Goal: Use online tool/utility: Utilize a website feature to perform a specific function

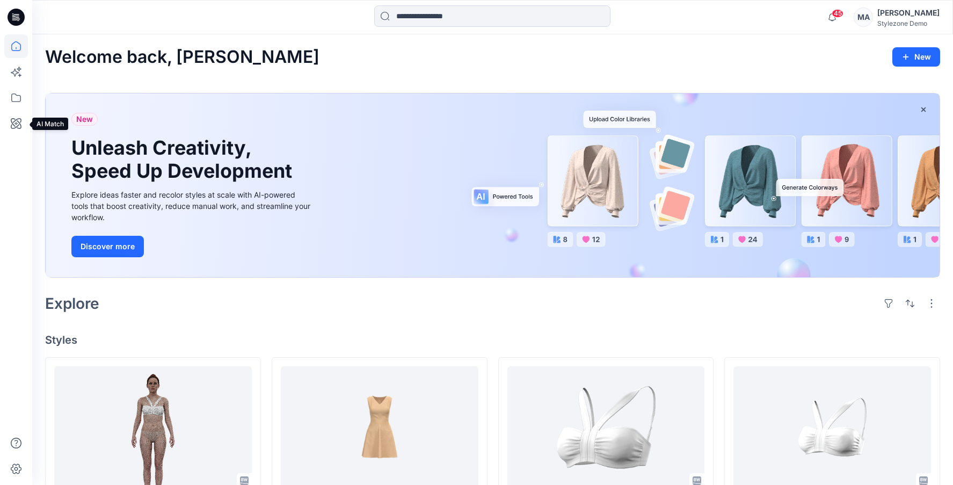
click at [15, 121] on icon at bounding box center [16, 124] width 24 height 24
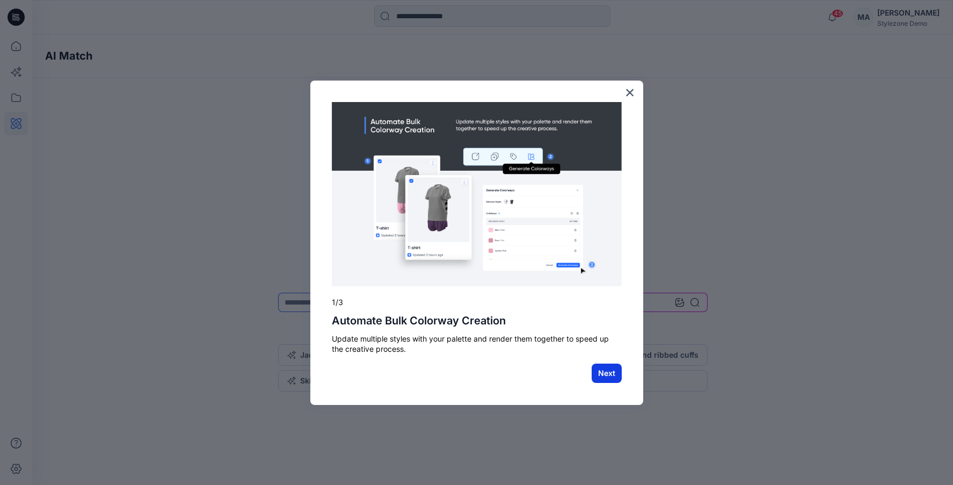
click at [614, 370] on button "Next" at bounding box center [606, 372] width 30 height 19
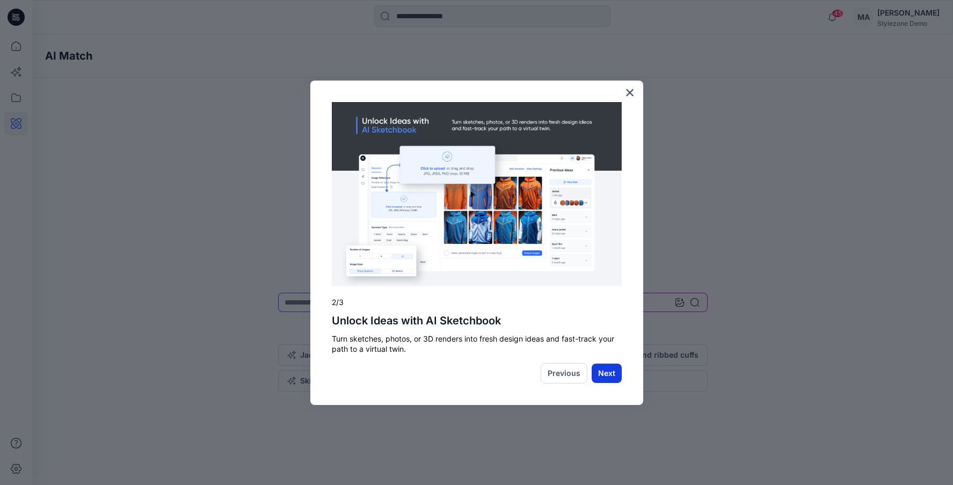
click at [614, 371] on button "Next" at bounding box center [606, 372] width 30 height 19
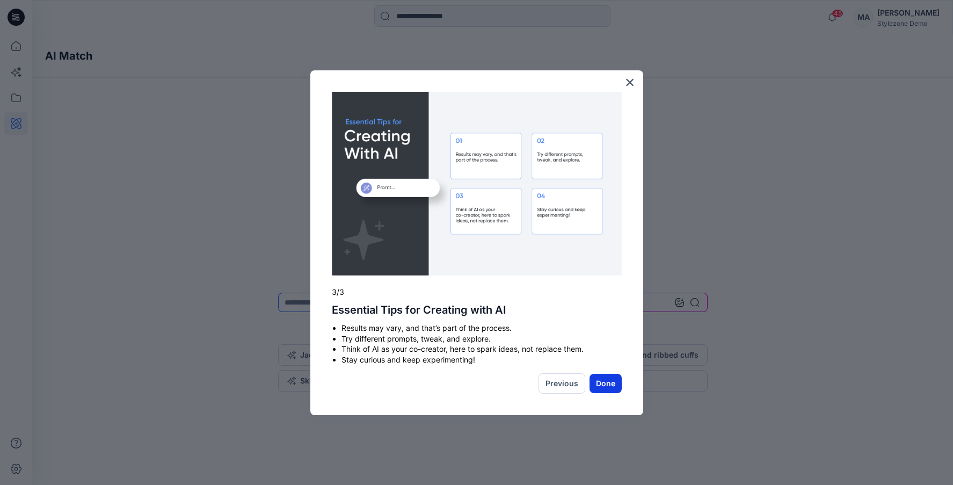
click at [612, 376] on button "Done" at bounding box center [605, 383] width 32 height 19
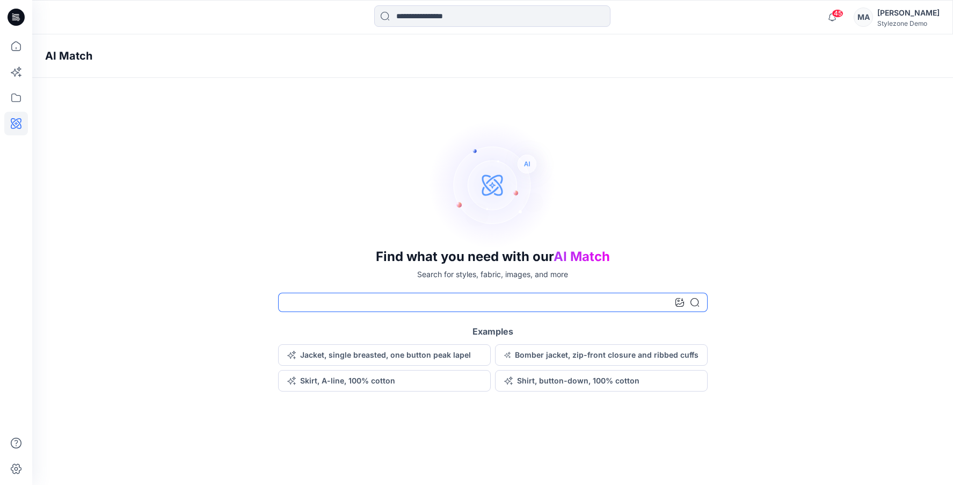
click at [422, 300] on input at bounding box center [492, 301] width 429 height 19
click at [208, 229] on div "Find what you need with our AI Match Search for styles, fabric, images, and mor…" at bounding box center [492, 255] width 920 height 271
click at [345, 352] on button "Jacket, single breasted, one button peak lapel" at bounding box center [384, 354] width 213 height 21
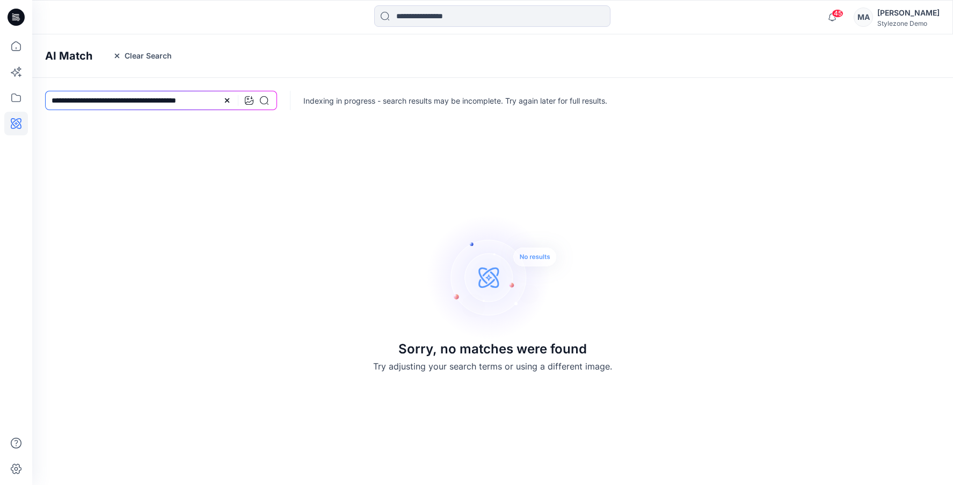
click at [233, 101] on div at bounding box center [246, 100] width 46 height 19
click at [229, 101] on icon at bounding box center [227, 100] width 9 height 9
click at [247, 98] on icon at bounding box center [249, 100] width 9 height 9
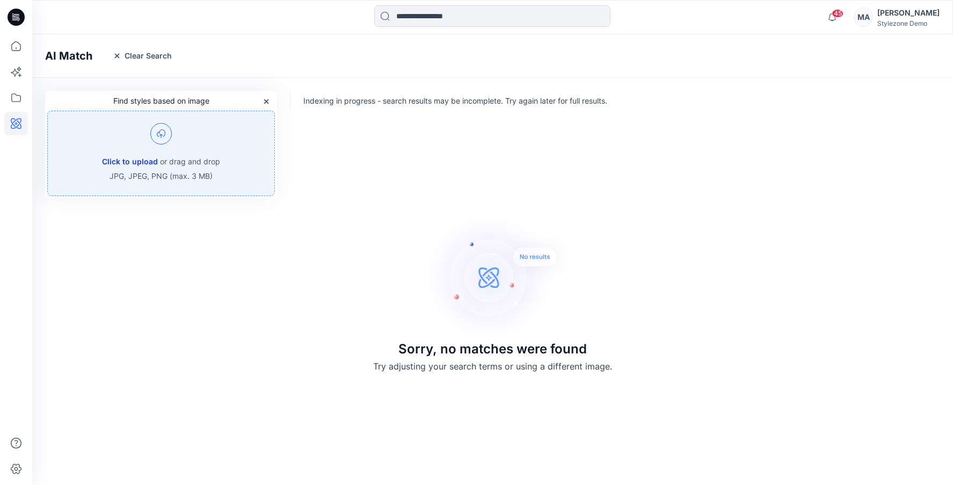
click at [145, 167] on button "Click to upload" at bounding box center [130, 161] width 56 height 13
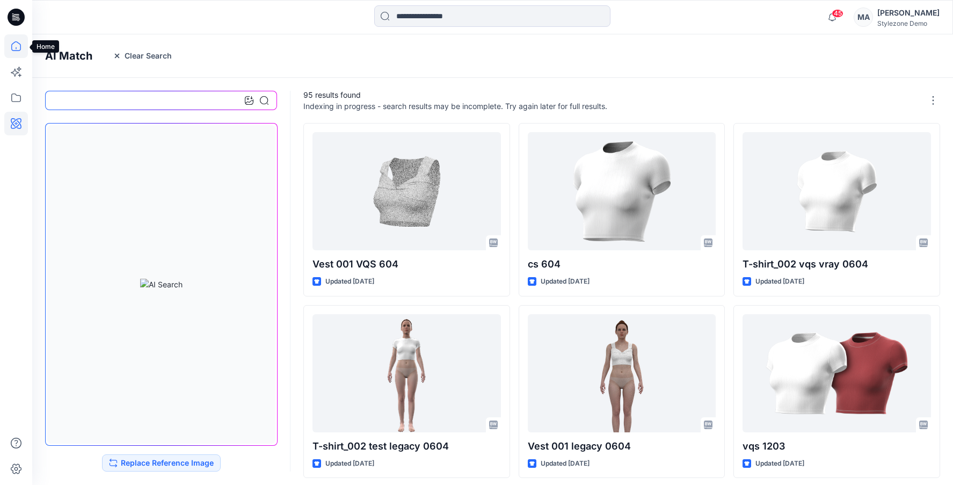
click at [11, 43] on icon at bounding box center [16, 46] width 24 height 24
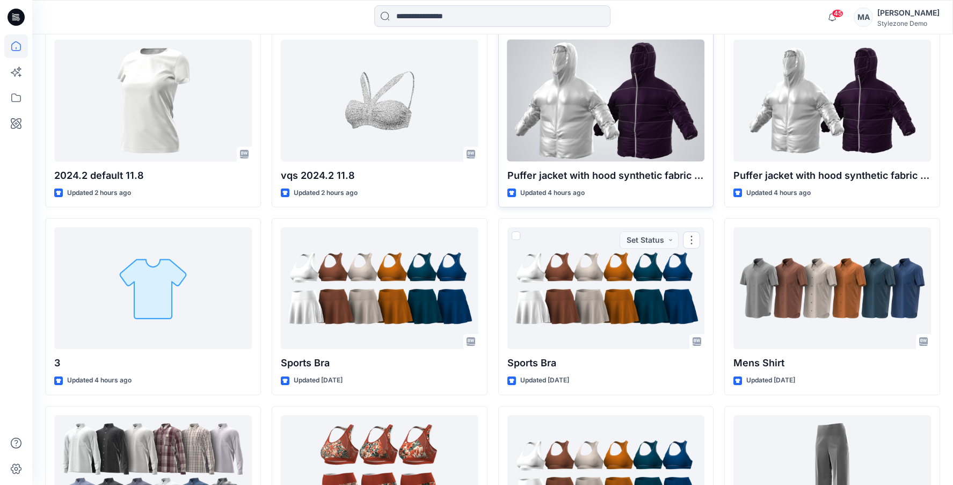
scroll to position [889, 0]
click at [575, 126] on div at bounding box center [605, 101] width 197 height 122
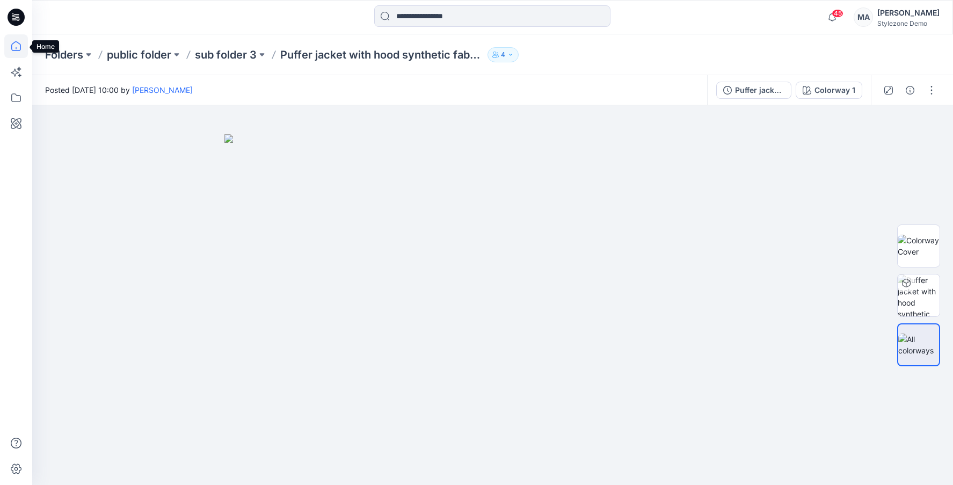
click at [20, 38] on icon at bounding box center [16, 46] width 24 height 24
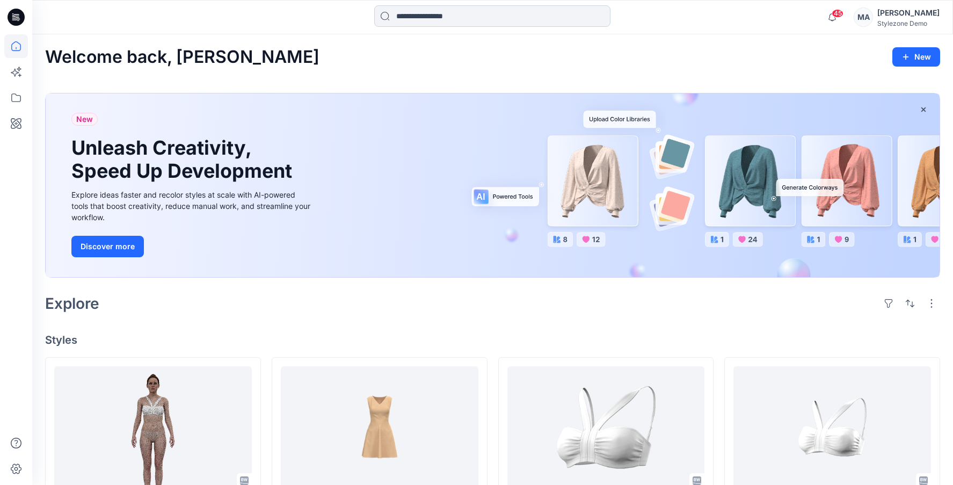
click at [480, 19] on input at bounding box center [492, 15] width 236 height 21
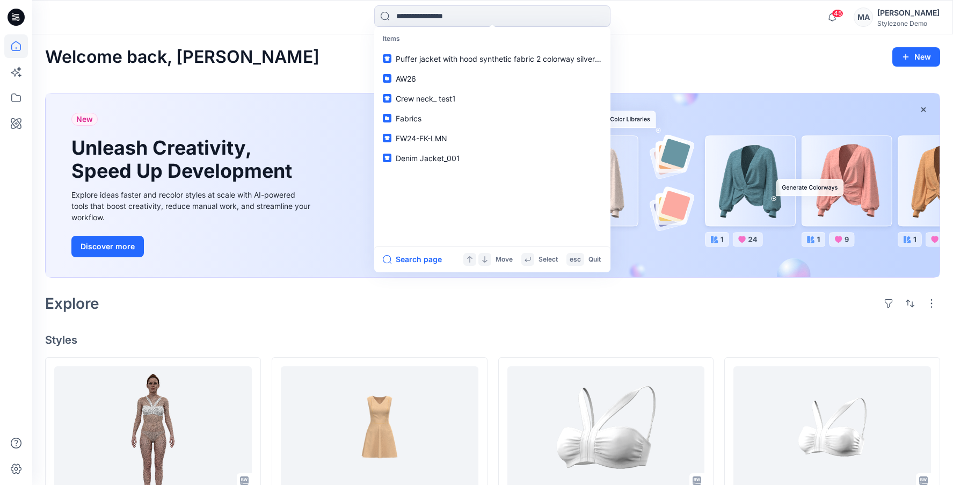
click at [326, 29] on div "Items Puffer jacket with hood synthetic fabric 2 colorway silver and deep purpl…" at bounding box center [492, 17] width 920 height 34
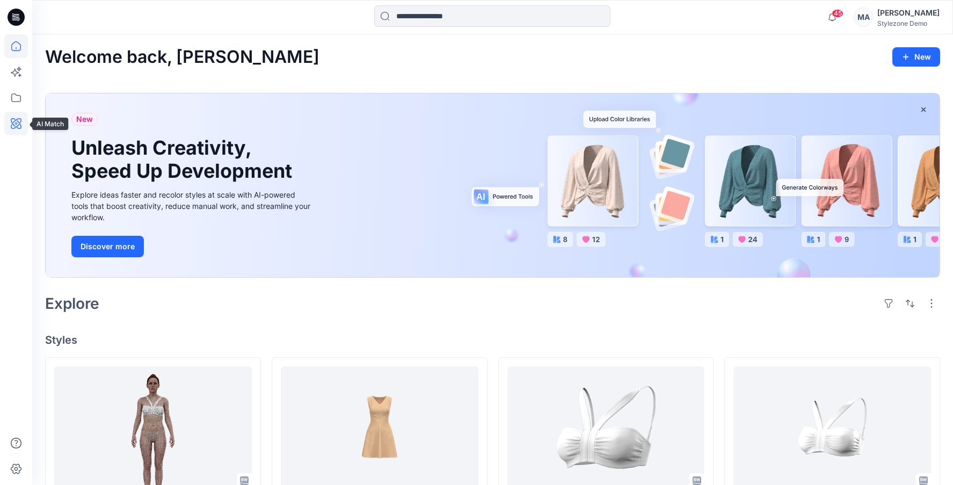
drag, startPoint x: 12, startPoint y: 119, endPoint x: 25, endPoint y: 125, distance: 14.2
click at [12, 119] on icon at bounding box center [16, 123] width 11 height 11
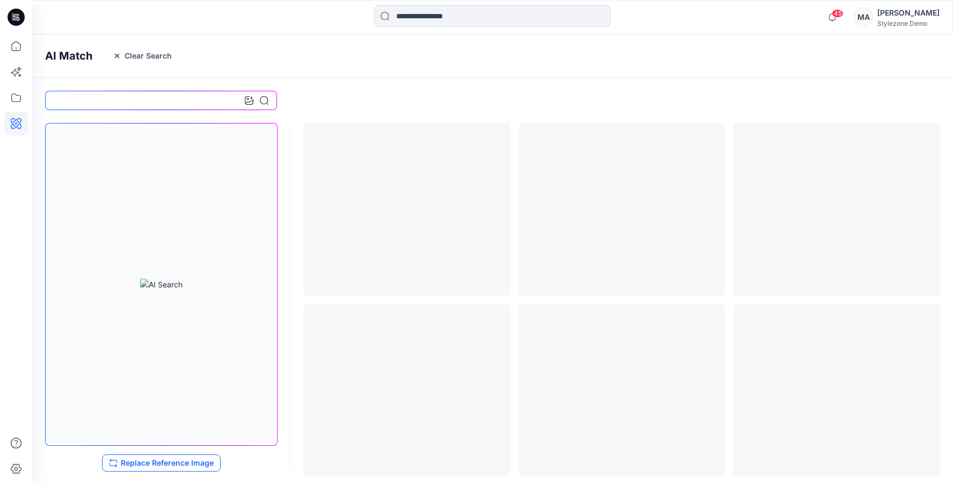
click at [128, 466] on button "Replace Reference Image" at bounding box center [161, 462] width 119 height 17
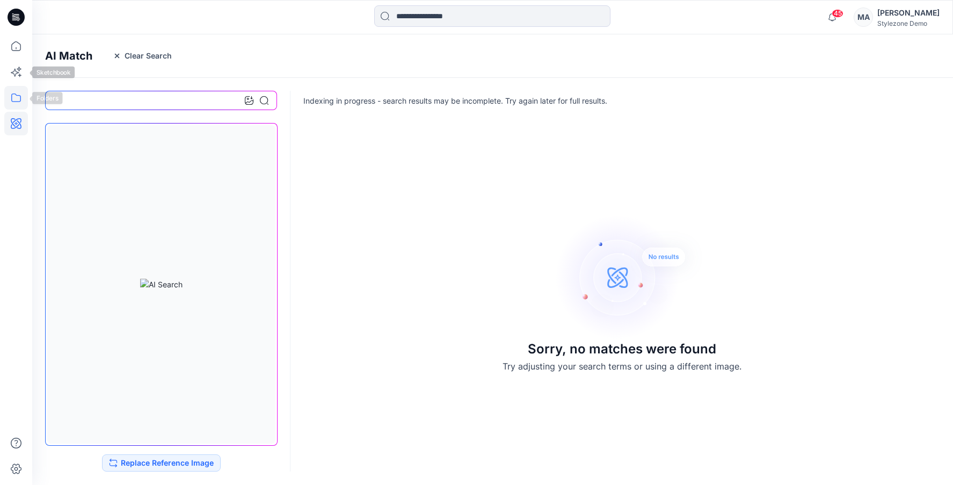
click at [12, 103] on icon at bounding box center [16, 98] width 24 height 24
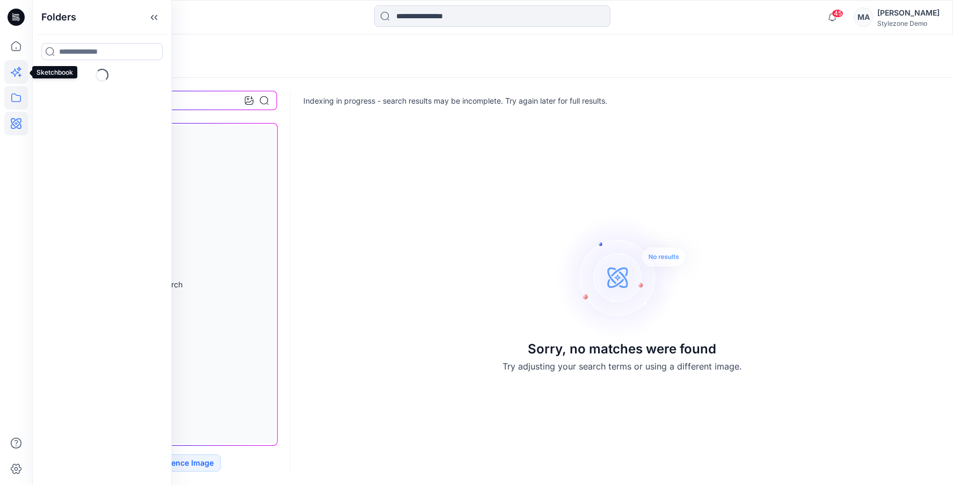
click at [17, 70] on icon at bounding box center [16, 72] width 24 height 24
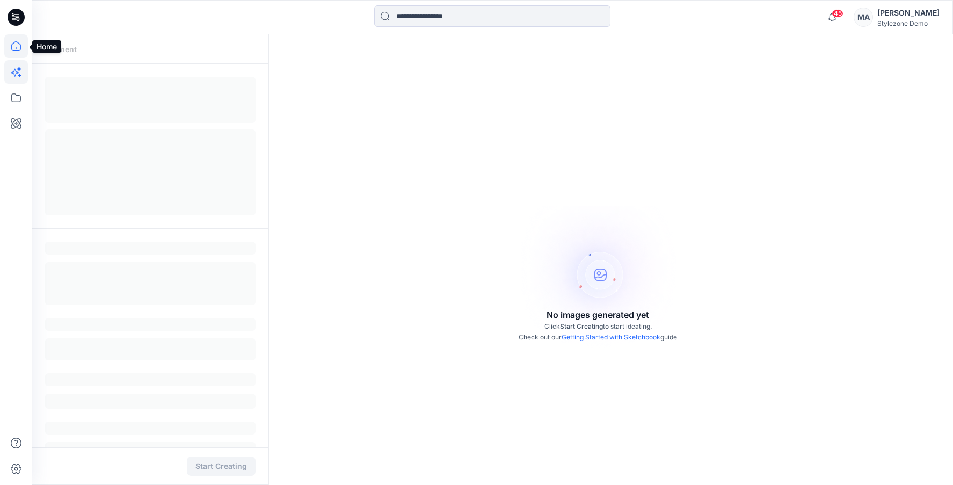
click at [19, 45] on icon at bounding box center [16, 46] width 24 height 24
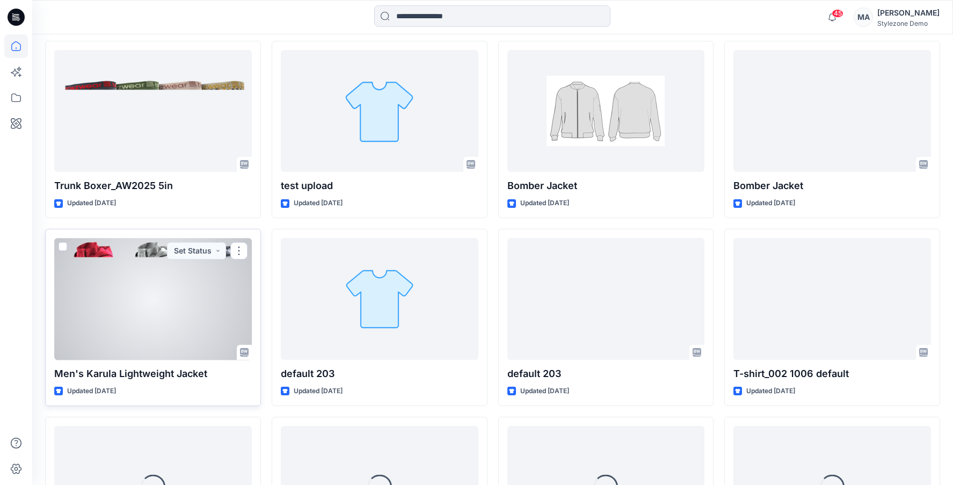
scroll to position [3319, 0]
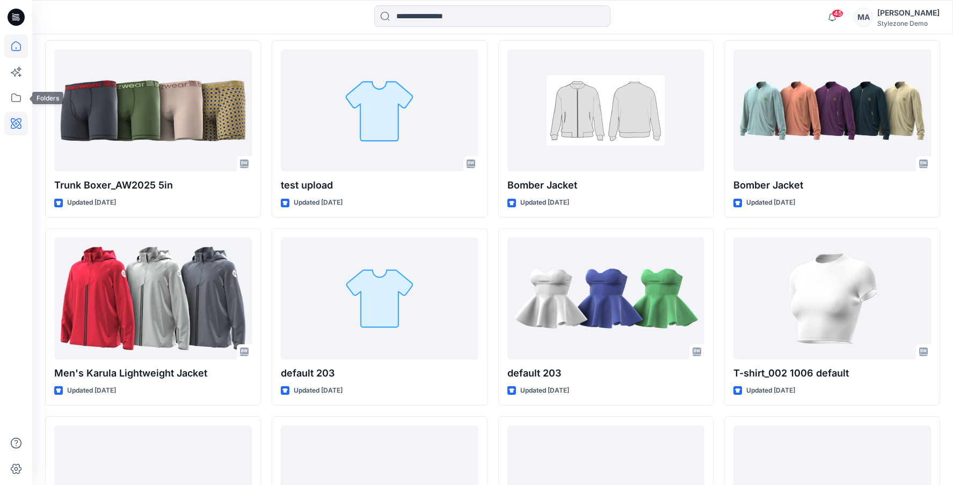
click at [9, 119] on icon at bounding box center [16, 124] width 24 height 24
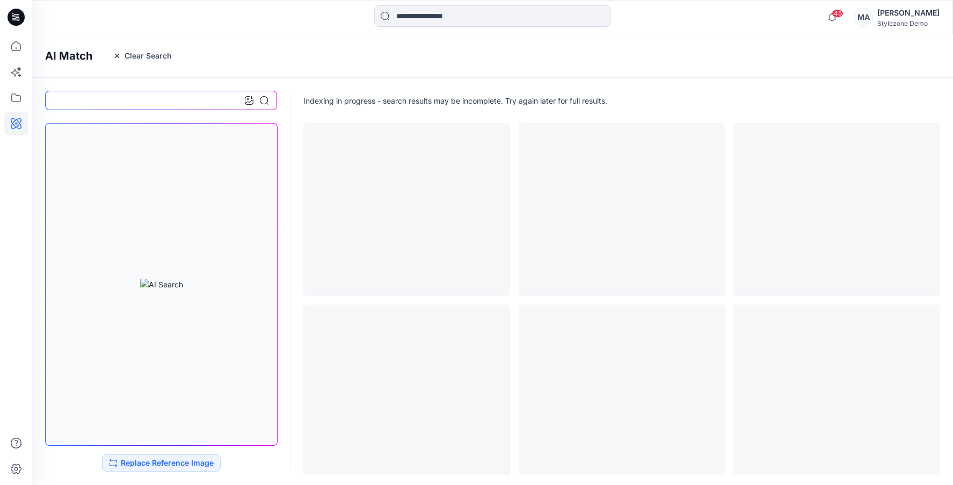
click at [131, 477] on div "Replace Reference Image" at bounding box center [161, 297] width 258 height 374
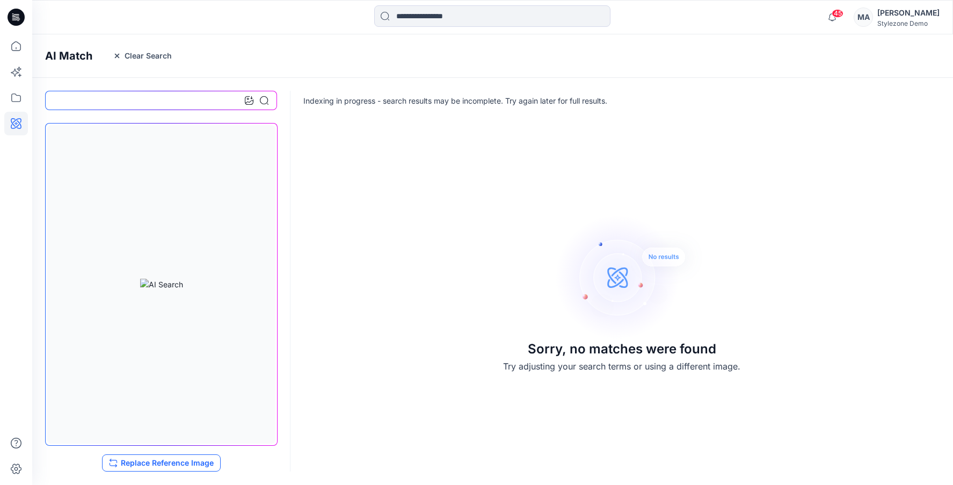
click at [139, 462] on button "Replace Reference Image" at bounding box center [161, 462] width 119 height 17
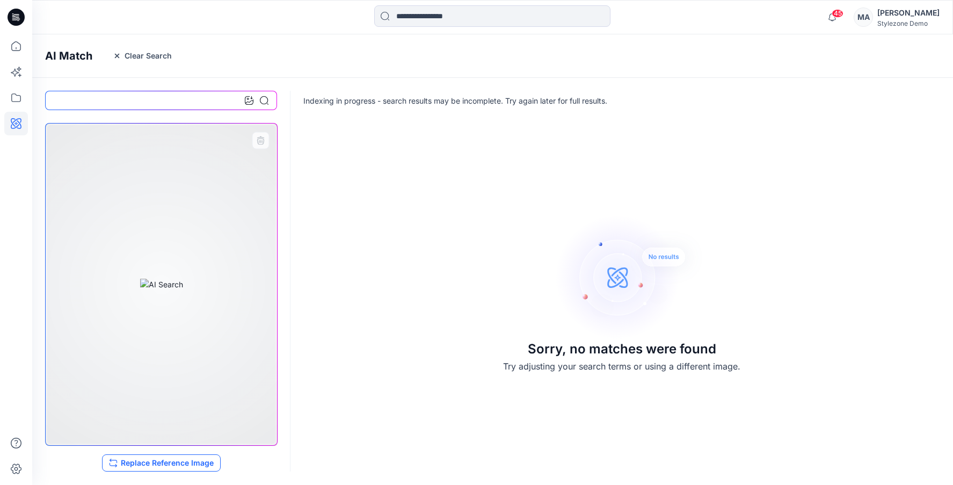
click at [155, 464] on button "Replace Reference Image" at bounding box center [161, 462] width 119 height 17
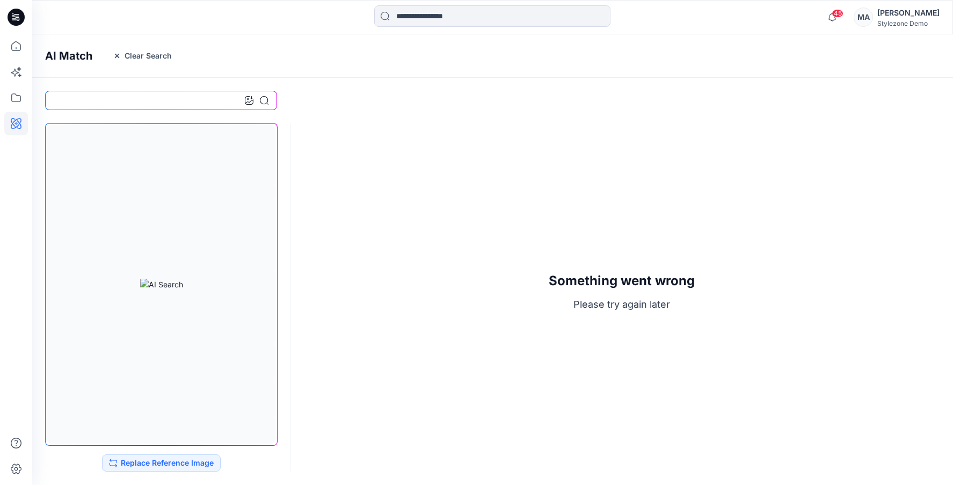
click at [422, 197] on div "Something went wrong Please try again later" at bounding box center [492, 292] width 920 height 365
